Goal: Find specific page/section: Find specific page/section

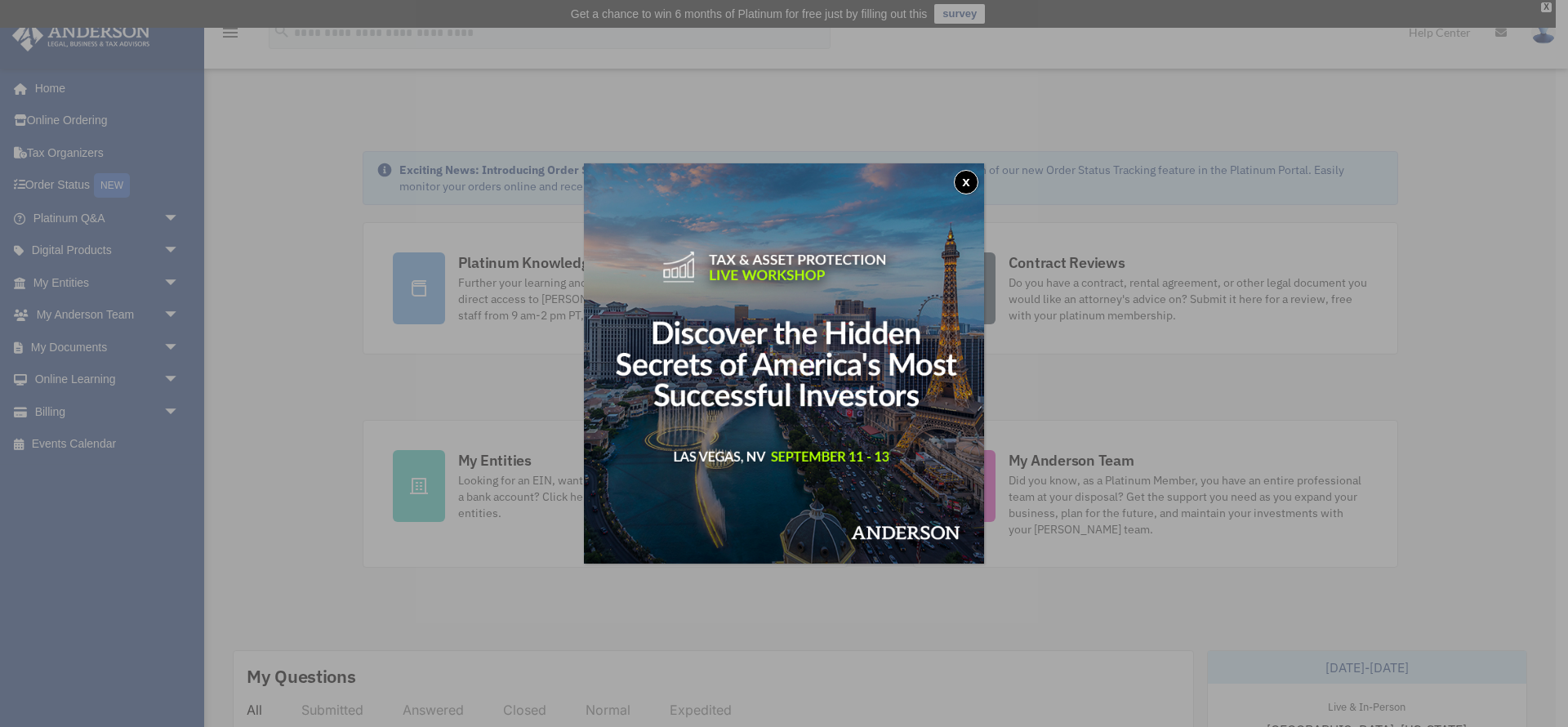
click at [972, 185] on button "x" at bounding box center [966, 182] width 24 height 25
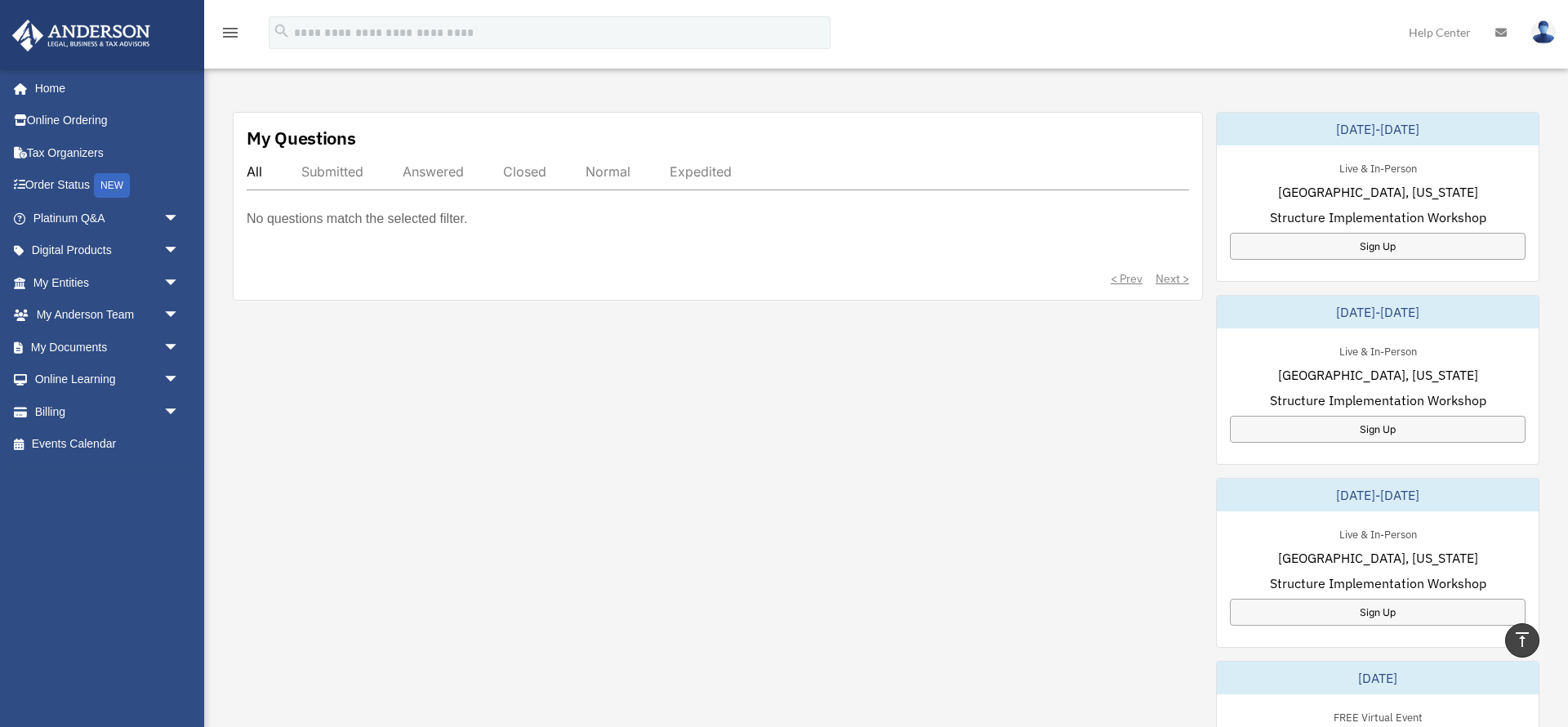
scroll to position [516, 0]
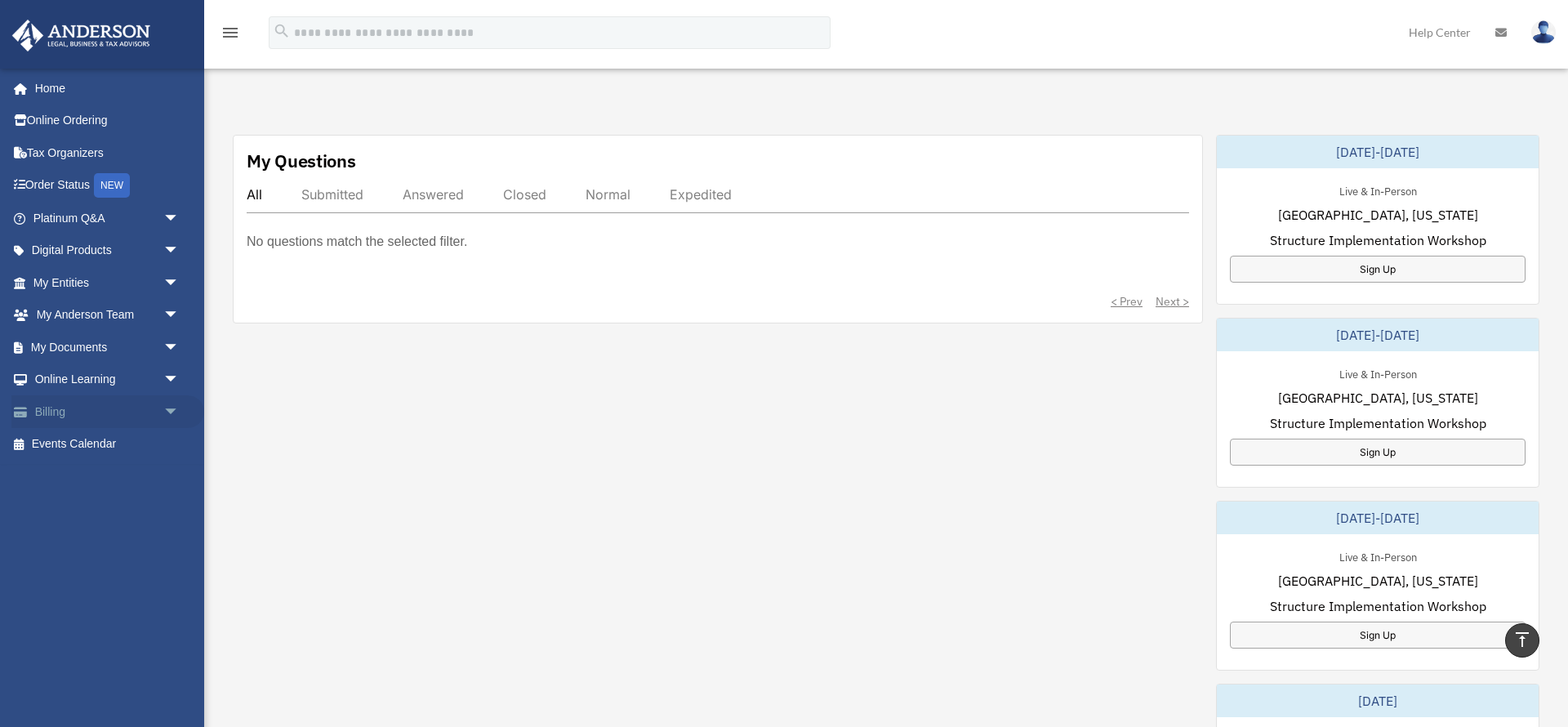
click at [167, 411] on span "arrow_drop_down" at bounding box center [179, 413] width 33 height 34
click at [117, 445] on link "$ Open Invoices" at bounding box center [113, 445] width 181 height 34
click at [88, 446] on link "$ Open Invoices" at bounding box center [113, 445] width 181 height 34
click at [90, 444] on link "$ Open Invoices" at bounding box center [113, 445] width 181 height 34
click at [89, 470] on link "Past Invoices" at bounding box center [113, 477] width 181 height 33
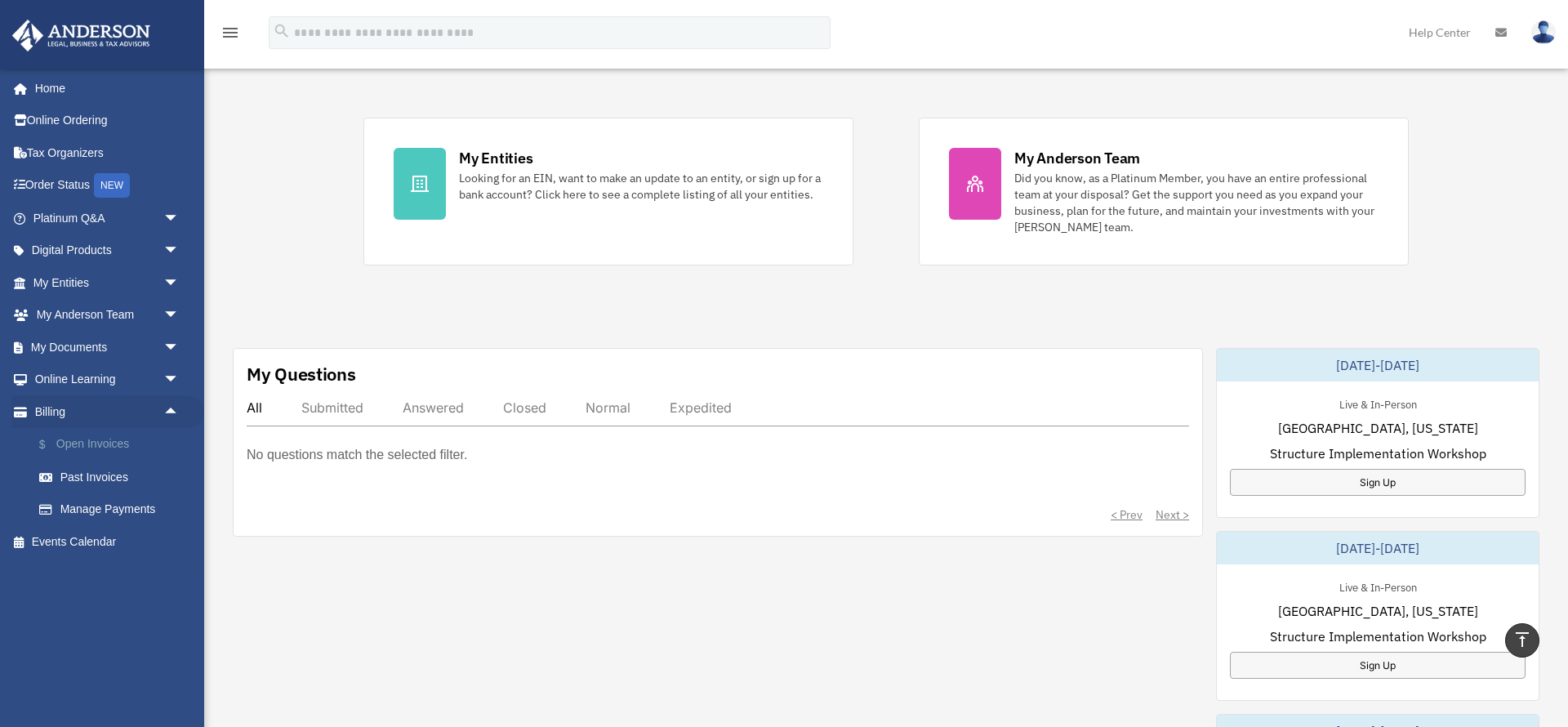
scroll to position [296, 0]
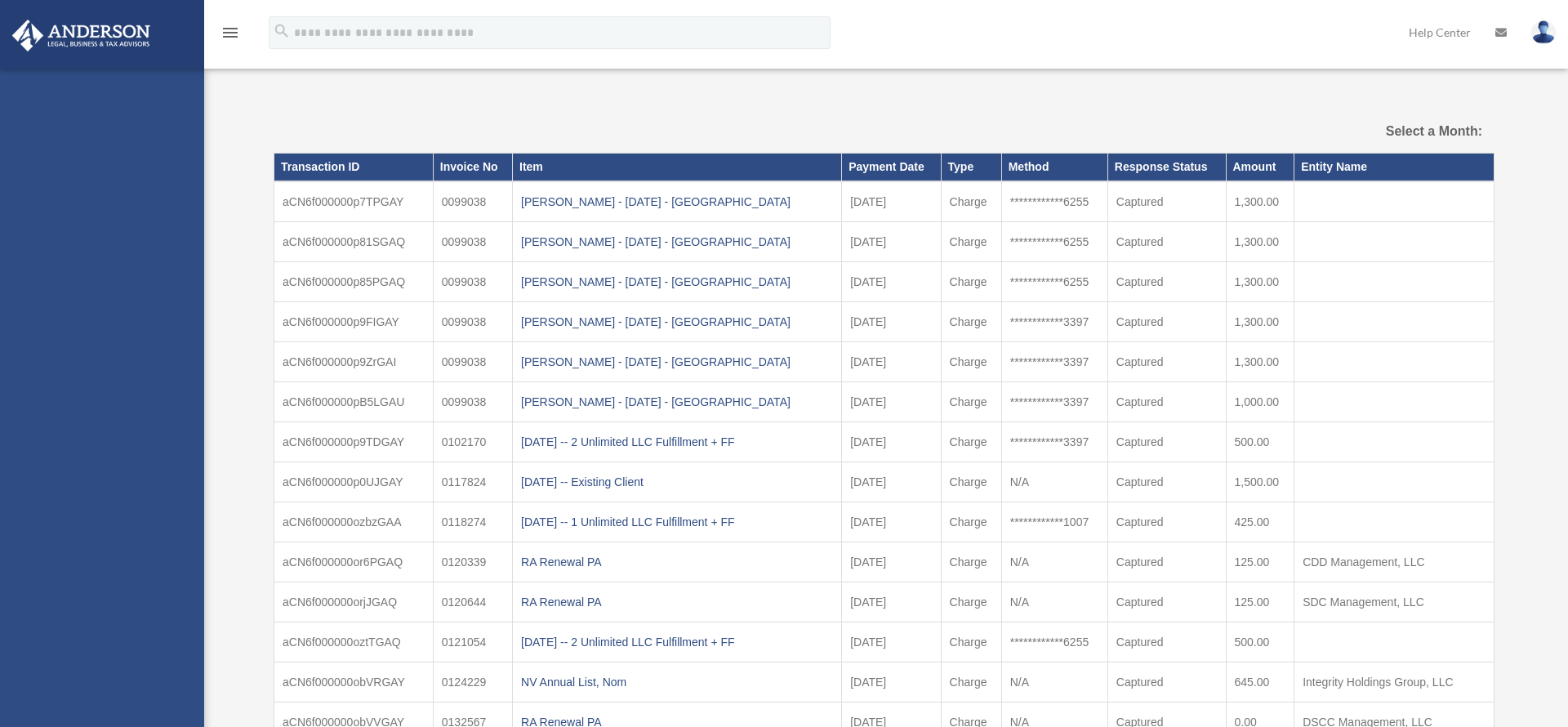
select select
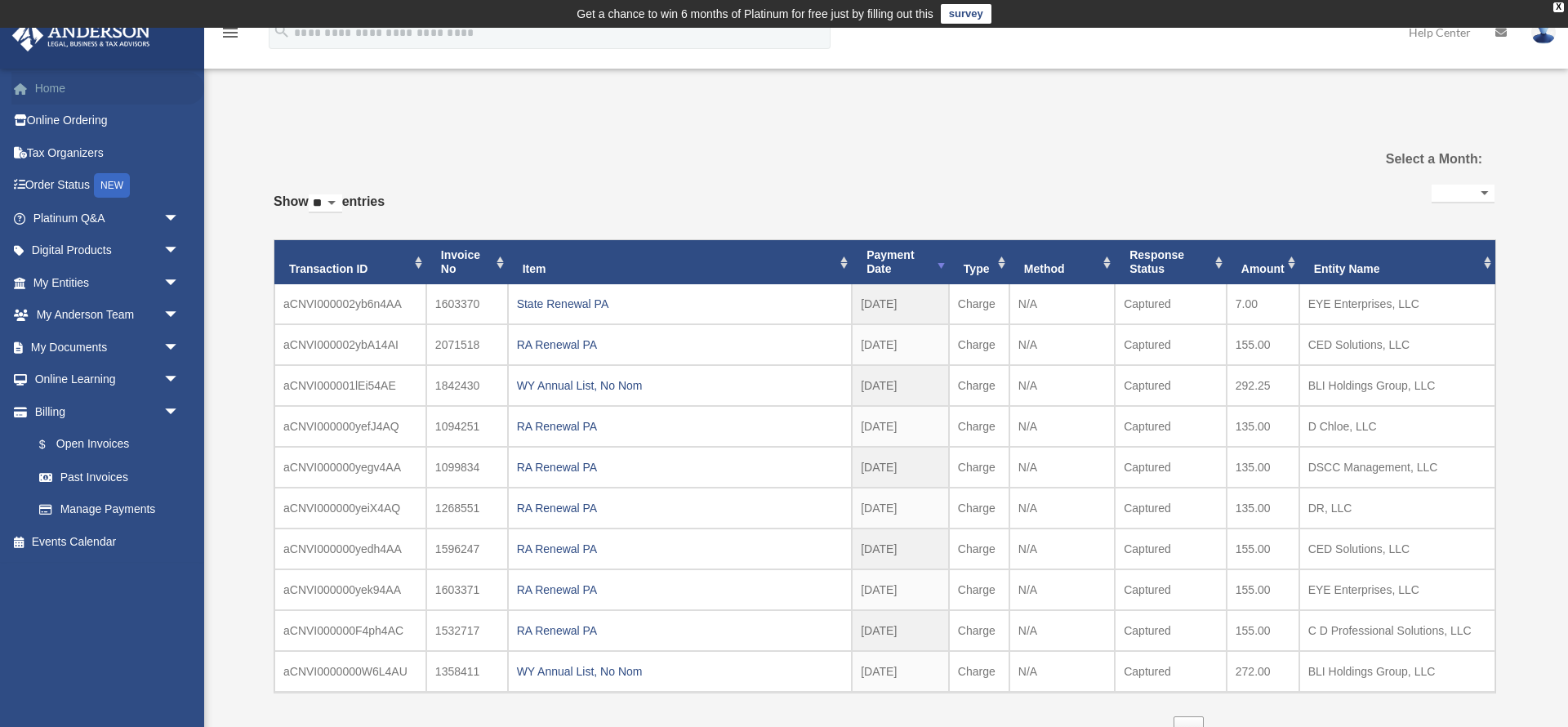
click at [56, 102] on link "Home" at bounding box center [107, 88] width 193 height 33
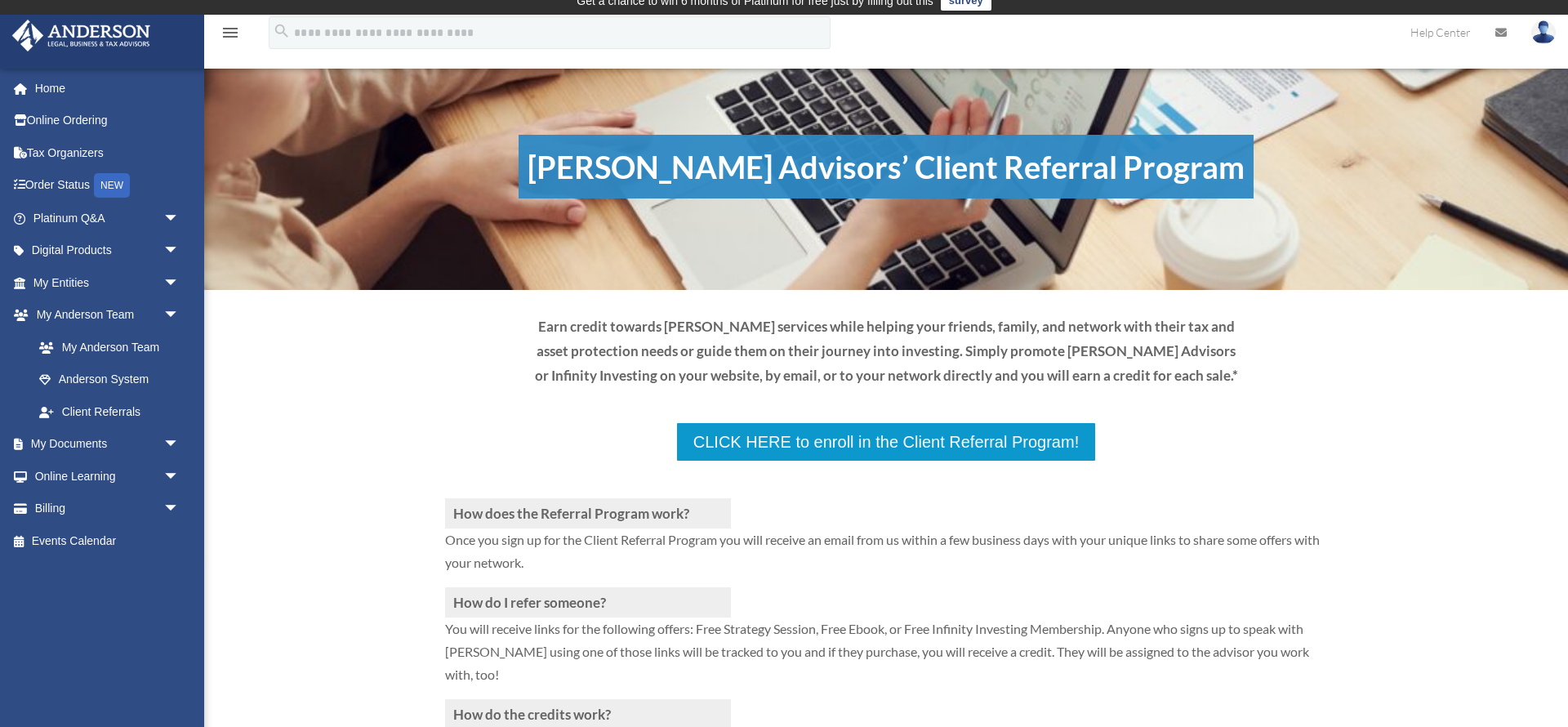
scroll to position [17, 0]
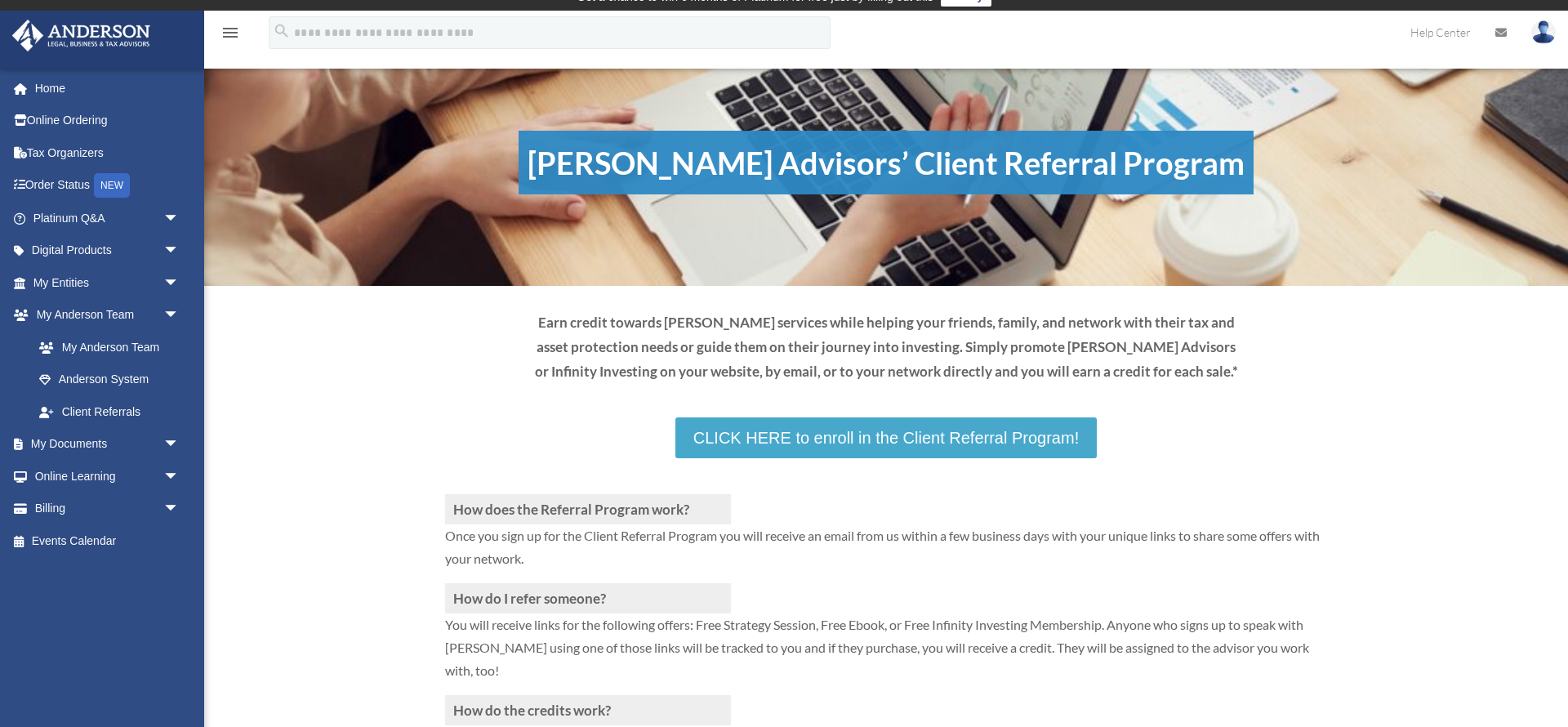
click at [775, 447] on link "CLICK HERE to enroll in the Client Referral Program!" at bounding box center [886, 438] width 421 height 41
